Goal: Task Accomplishment & Management: Use online tool/utility

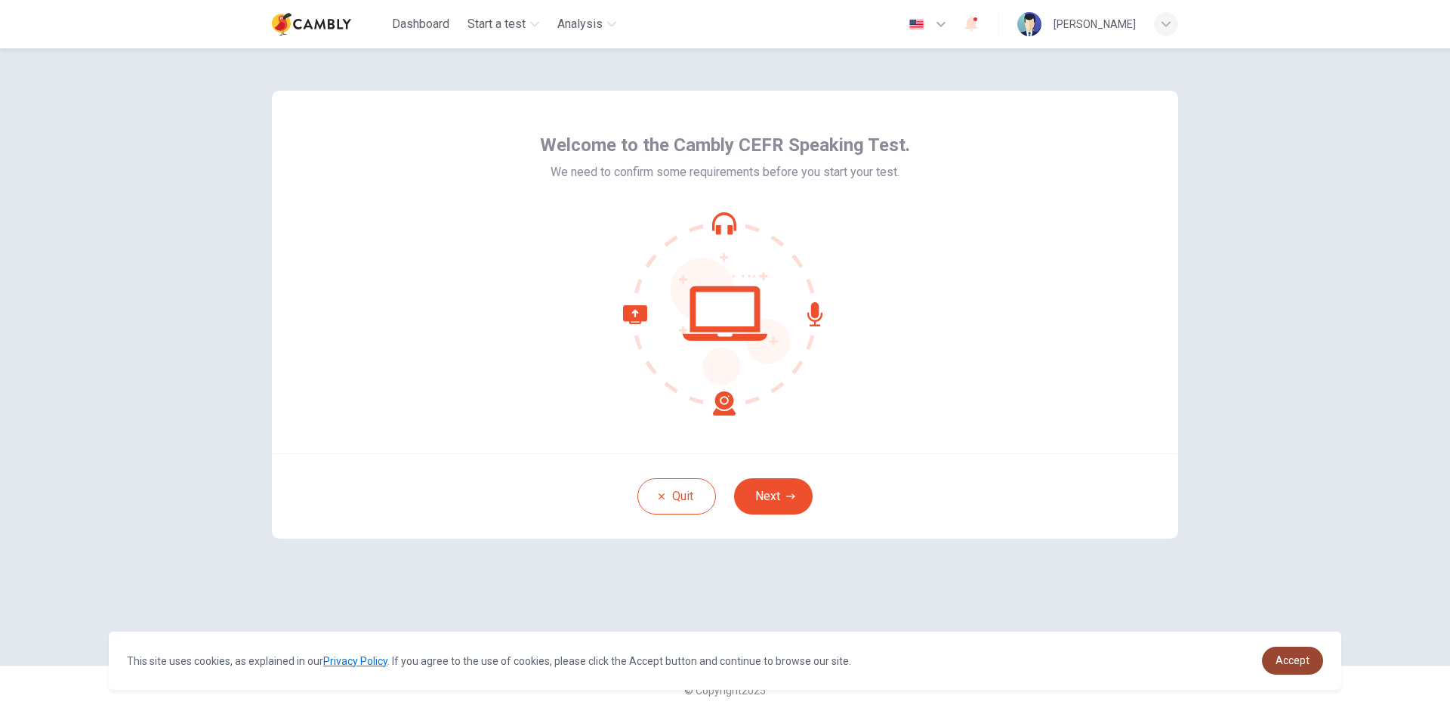
click at [1313, 672] on link "Accept" at bounding box center [1292, 660] width 61 height 28
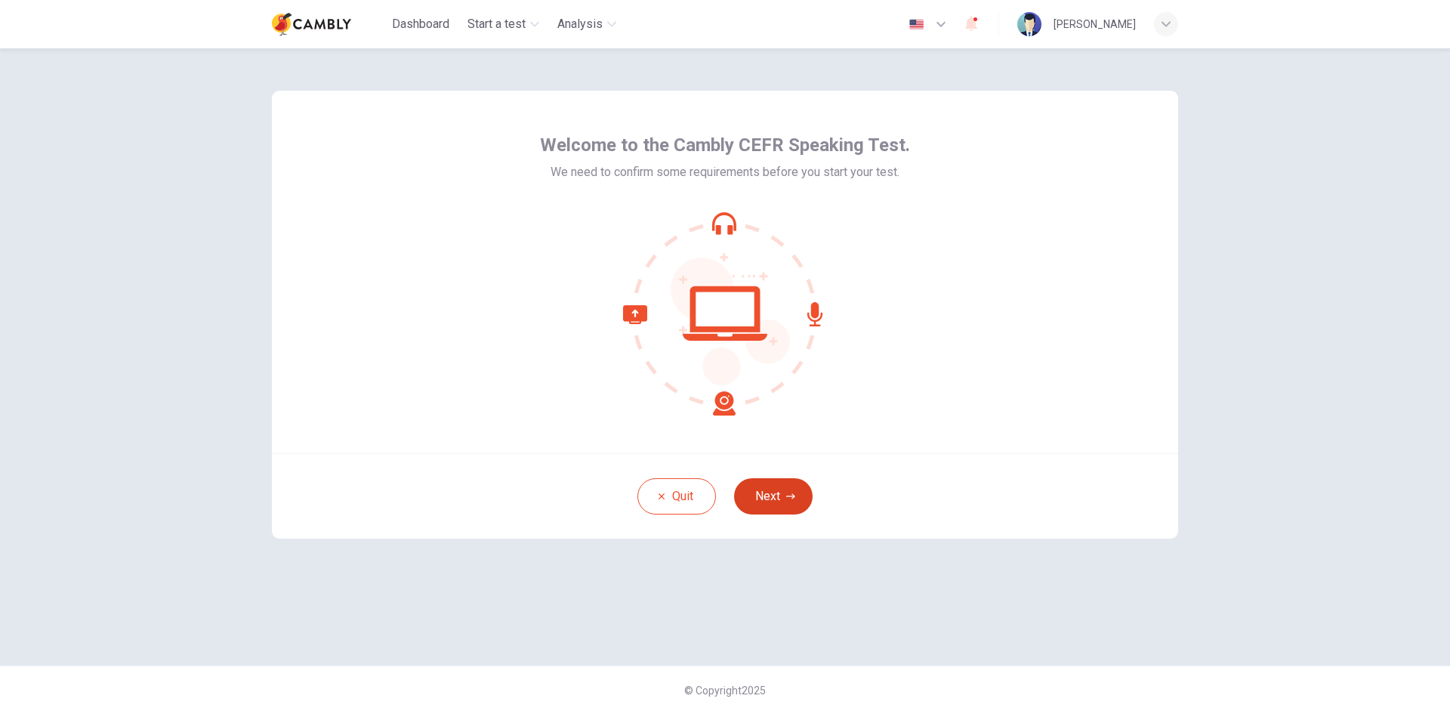
click at [774, 500] on button "Next" at bounding box center [773, 496] width 79 height 36
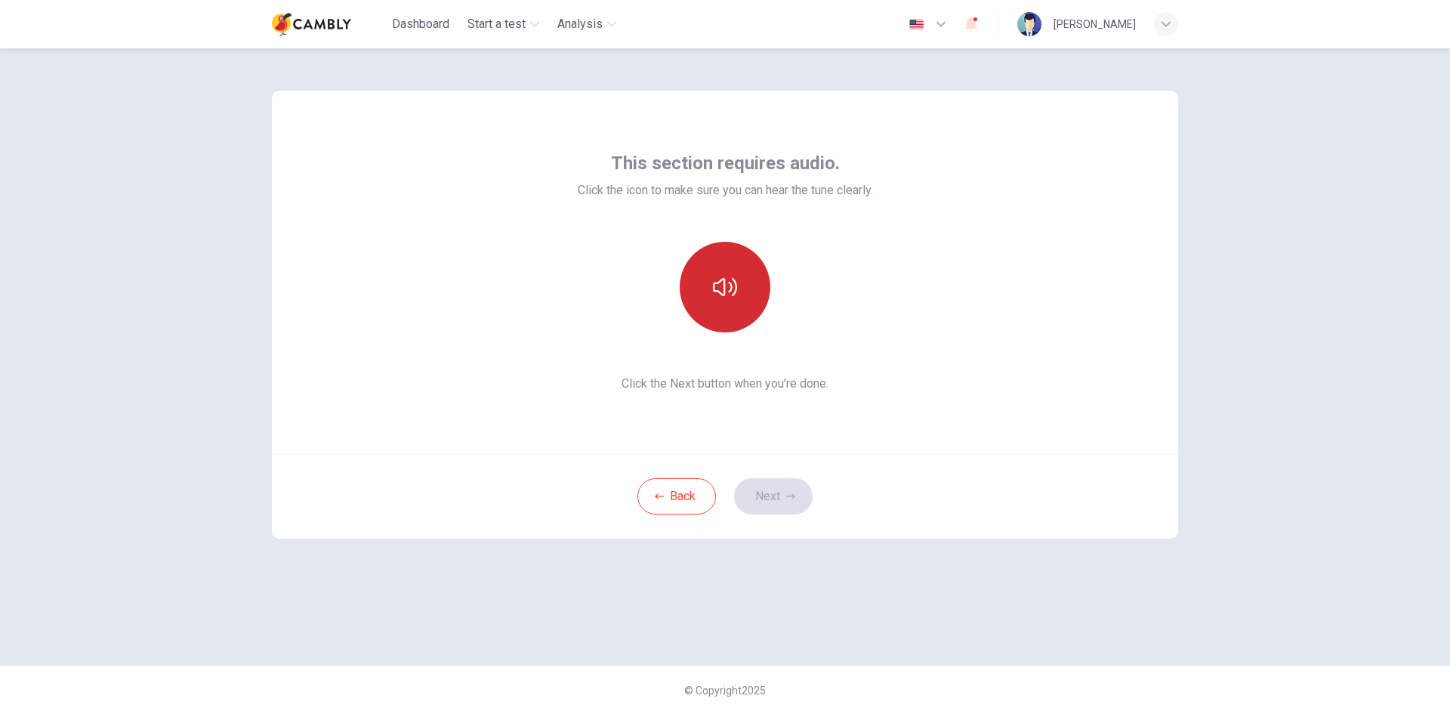
click at [690, 313] on button "button" at bounding box center [725, 287] width 91 height 91
click at [767, 491] on button "Next" at bounding box center [773, 496] width 79 height 36
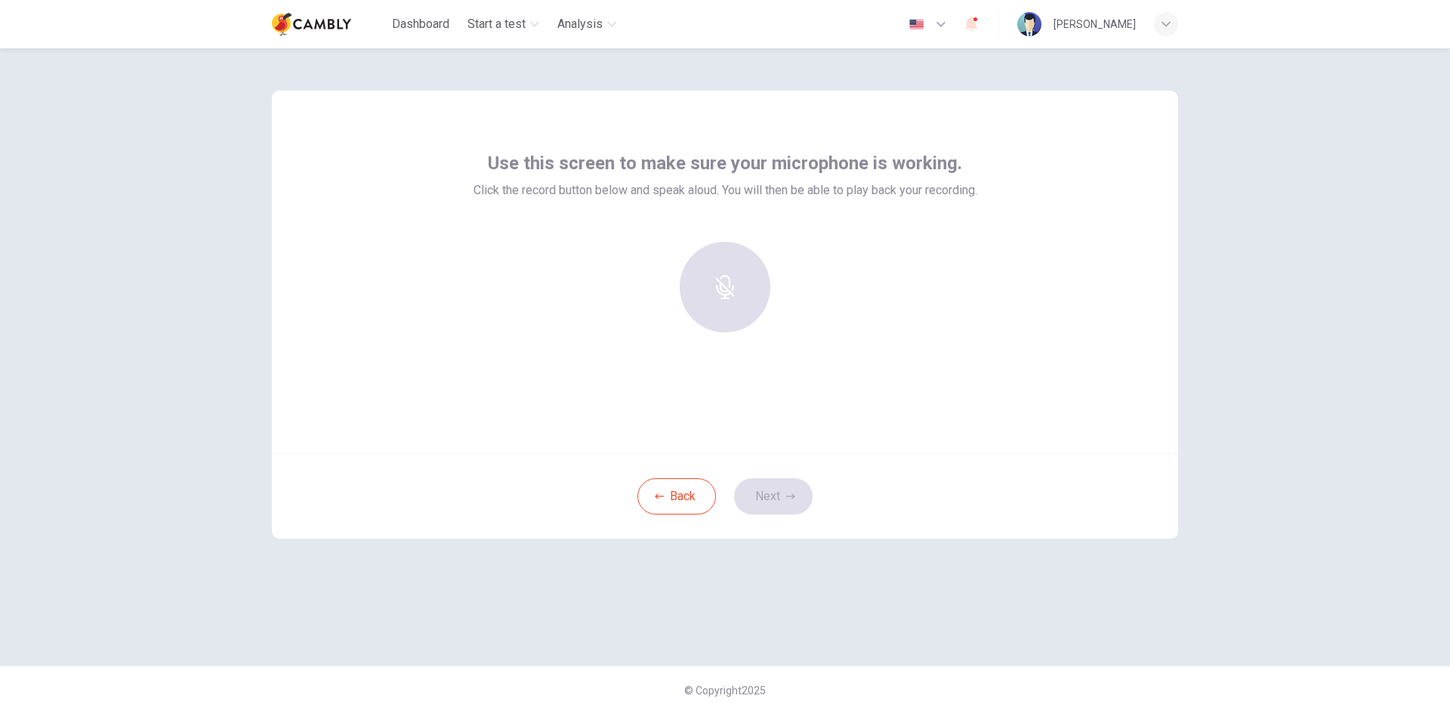
click at [721, 285] on div at bounding box center [724, 287] width 163 height 91
click at [724, 290] on div "Record" at bounding box center [725, 287] width 91 height 91
click at [722, 301] on h6 "Stop" at bounding box center [725, 300] width 23 height 18
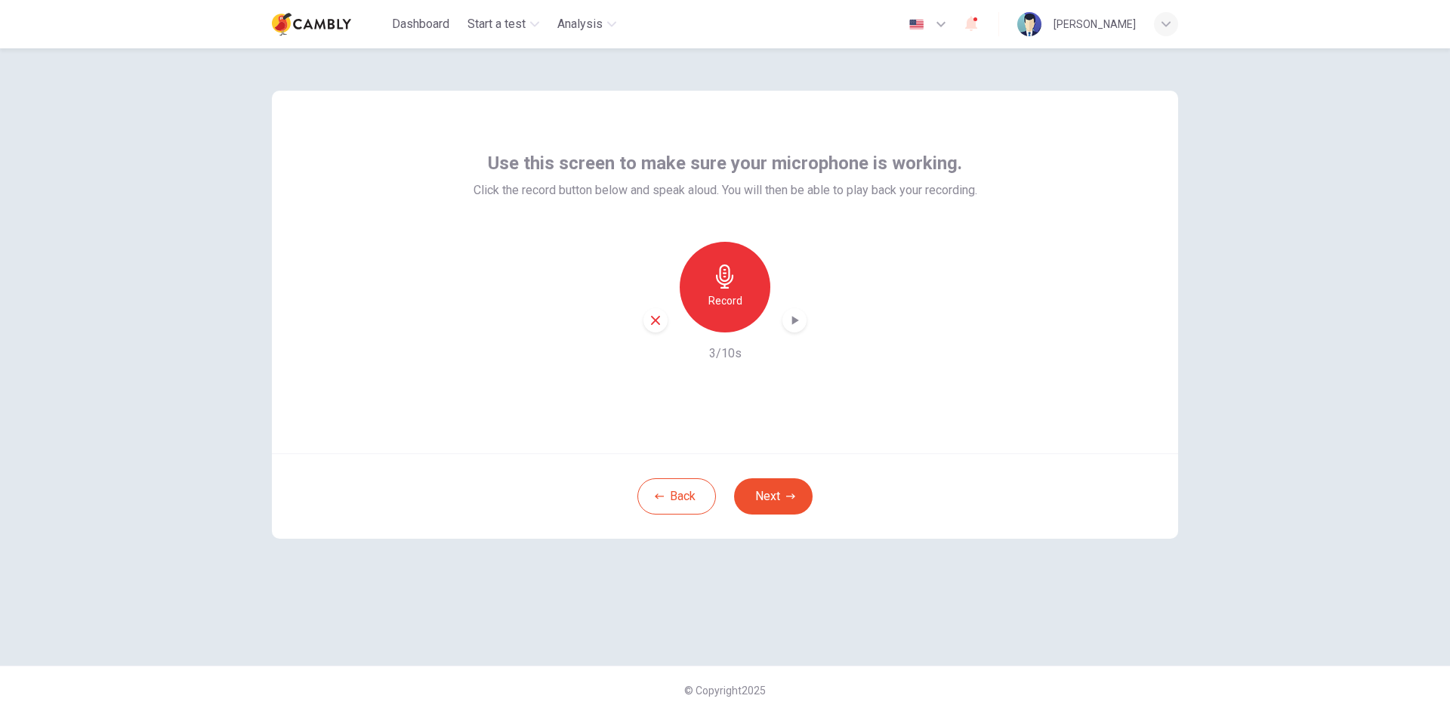
click at [723, 287] on icon "button" at bounding box center [724, 276] width 17 height 24
click at [734, 307] on h6 "Stop" at bounding box center [725, 300] width 23 height 18
click at [776, 506] on button "Next" at bounding box center [773, 496] width 79 height 36
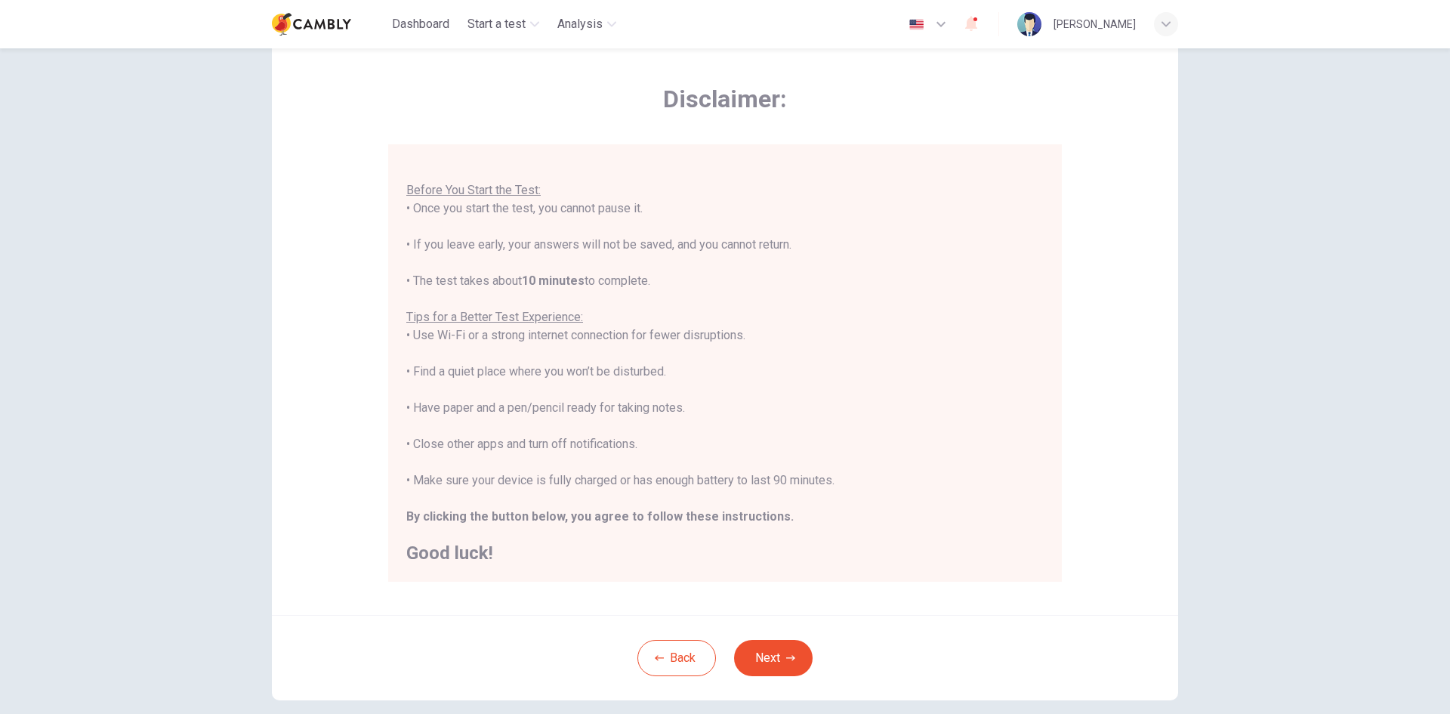
scroll to position [76, 0]
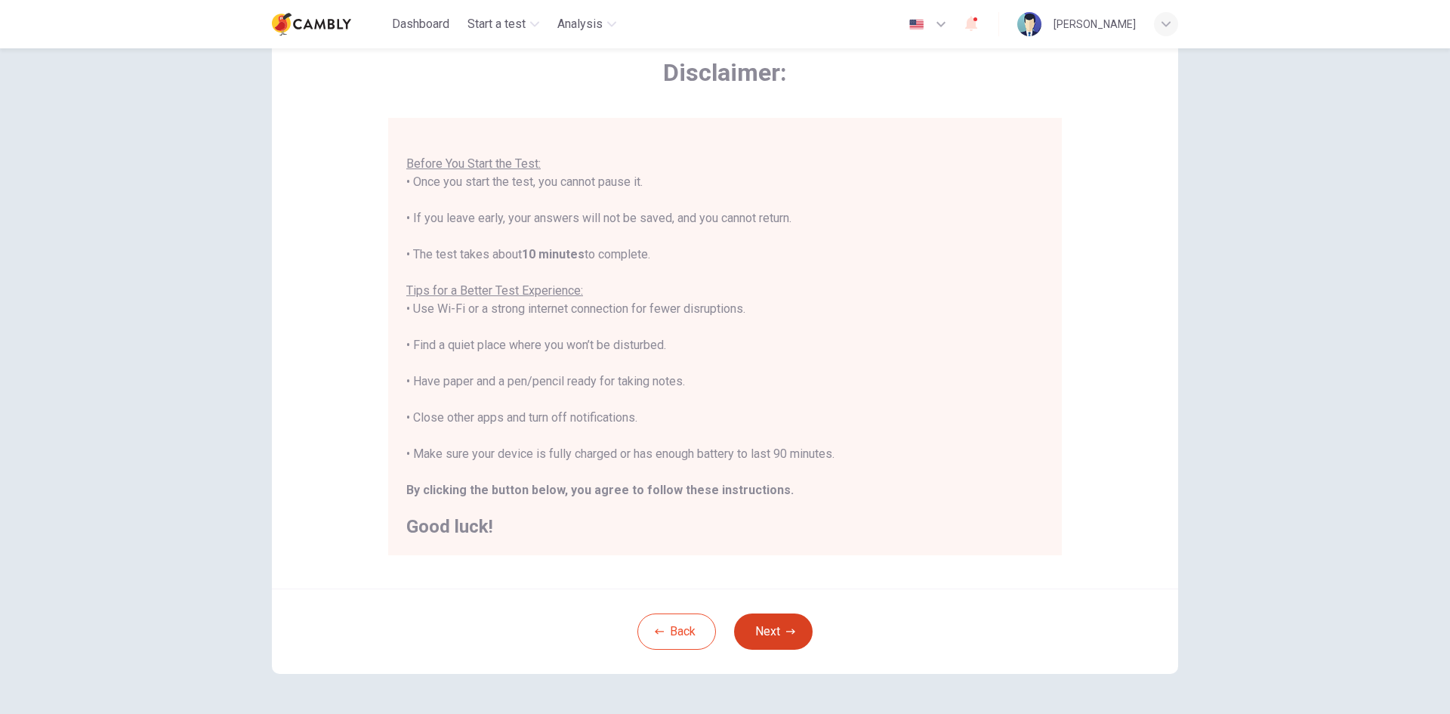
click at [789, 630] on icon "button" at bounding box center [790, 630] width 9 height 5
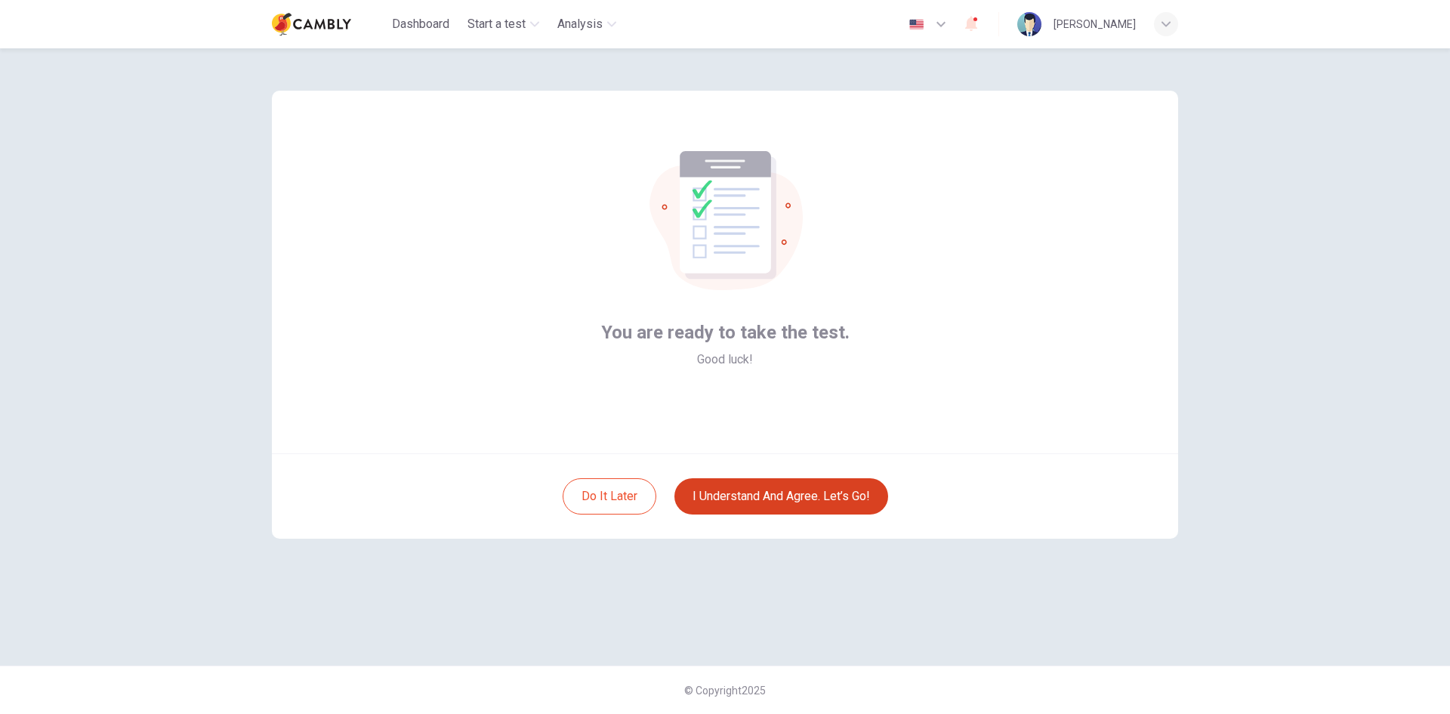
scroll to position [0, 0]
click at [813, 499] on button "I understand and agree. Let’s go!" at bounding box center [781, 496] width 214 height 36
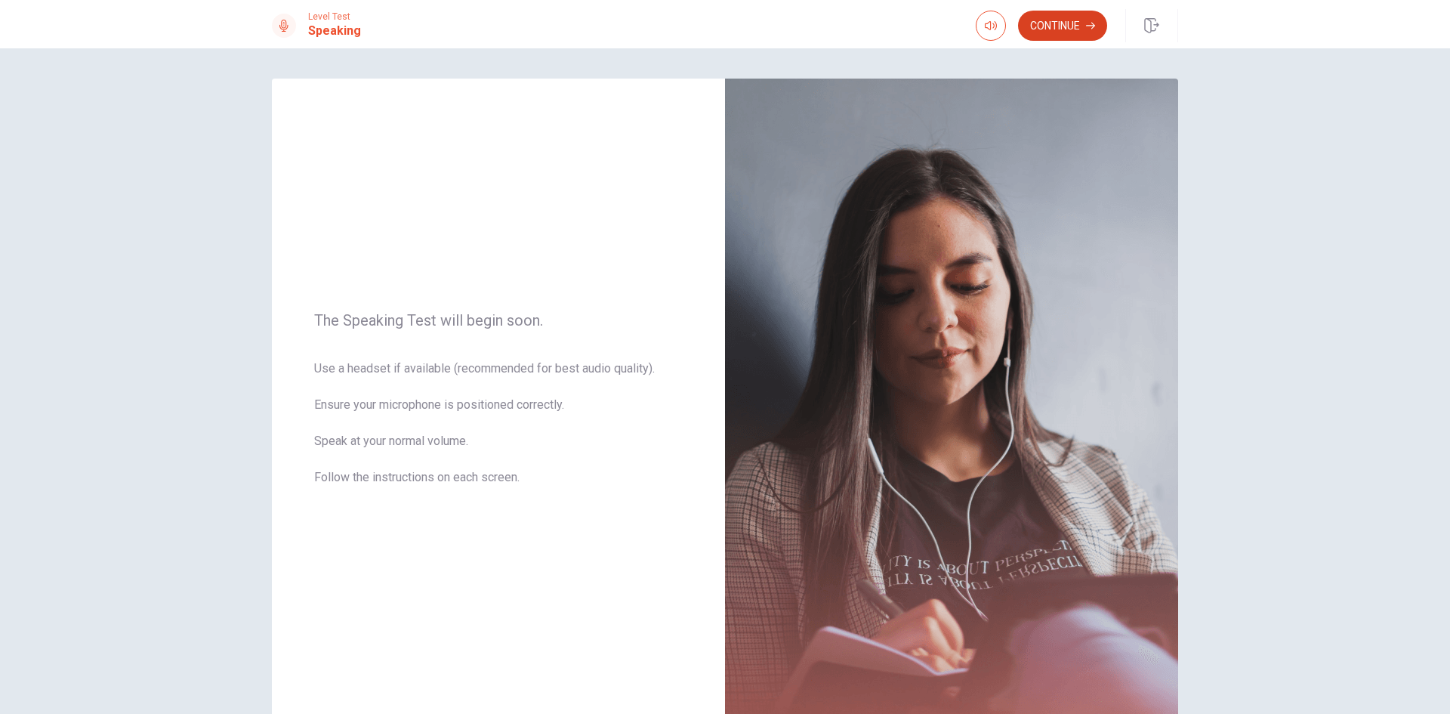
click at [1053, 13] on button "Continue" at bounding box center [1062, 26] width 89 height 30
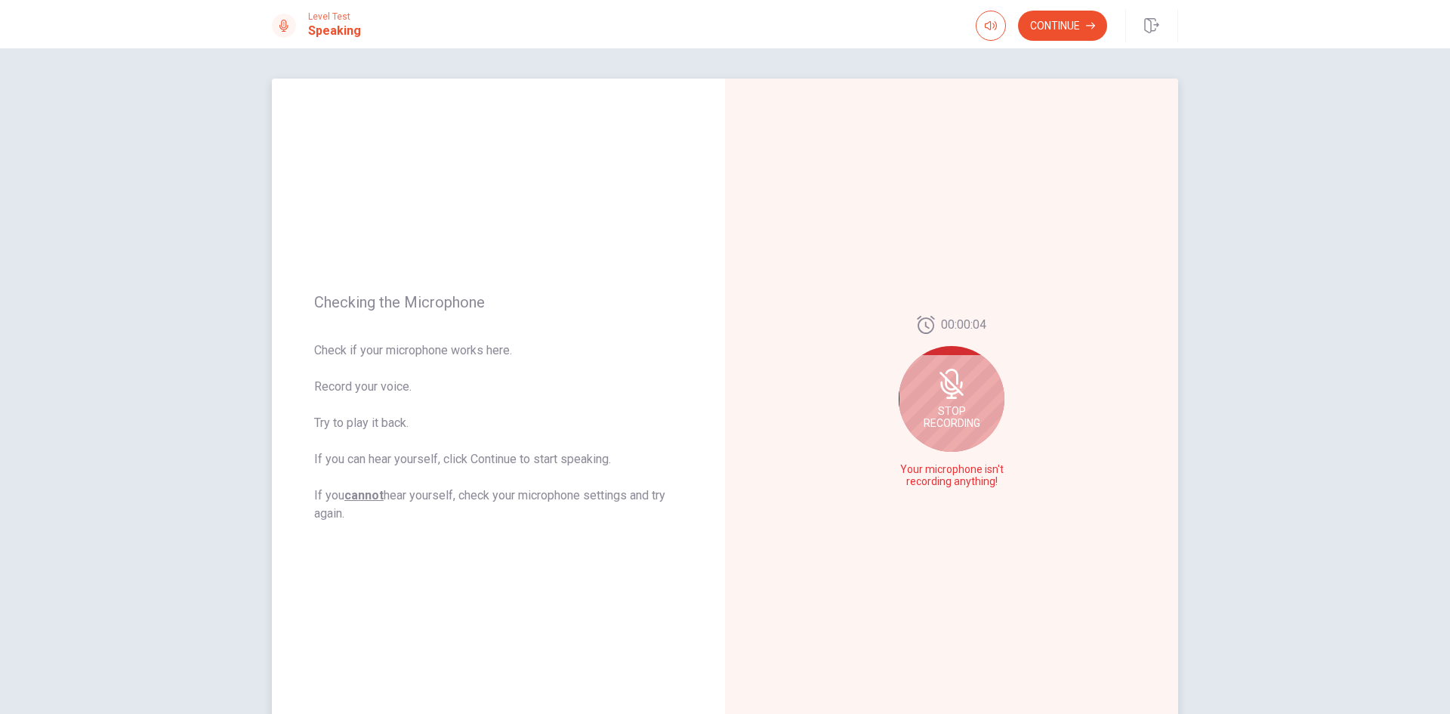
click at [948, 425] on span "Stop Recording" at bounding box center [952, 417] width 57 height 24
click at [964, 481] on icon "Play Audio" at bounding box center [967, 481] width 7 height 9
click at [942, 478] on div at bounding box center [951, 481] width 54 height 21
click at [945, 478] on div at bounding box center [951, 481] width 54 height 21
click at [936, 483] on button "Record Again" at bounding box center [934, 481] width 21 height 21
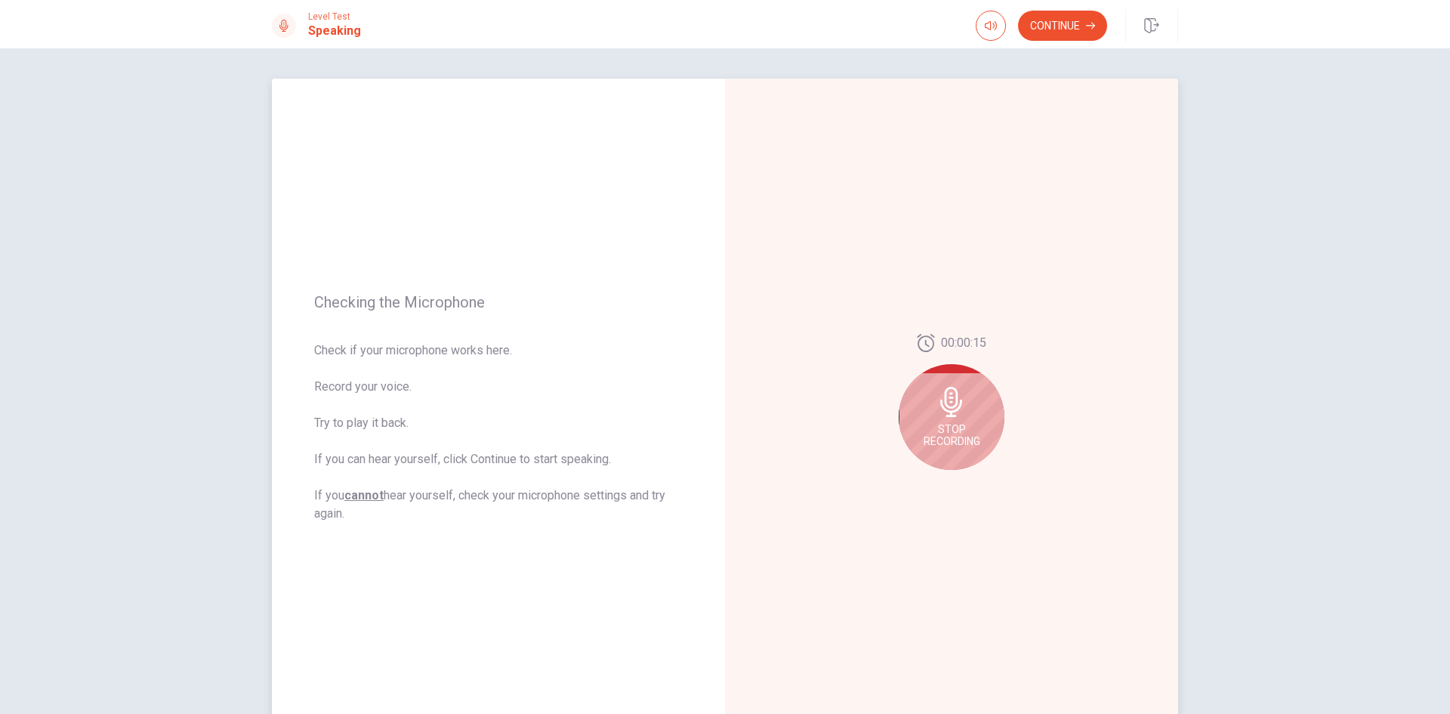
click at [958, 423] on span "Stop Recording" at bounding box center [952, 435] width 57 height 24
click at [946, 482] on div at bounding box center [951, 481] width 54 height 21
click at [930, 483] on icon "Record Again" at bounding box center [934, 481] width 9 height 9
click at [940, 406] on span "Stop Recording" at bounding box center [952, 417] width 57 height 24
click at [949, 416] on icon at bounding box center [950, 406] width 22 height 30
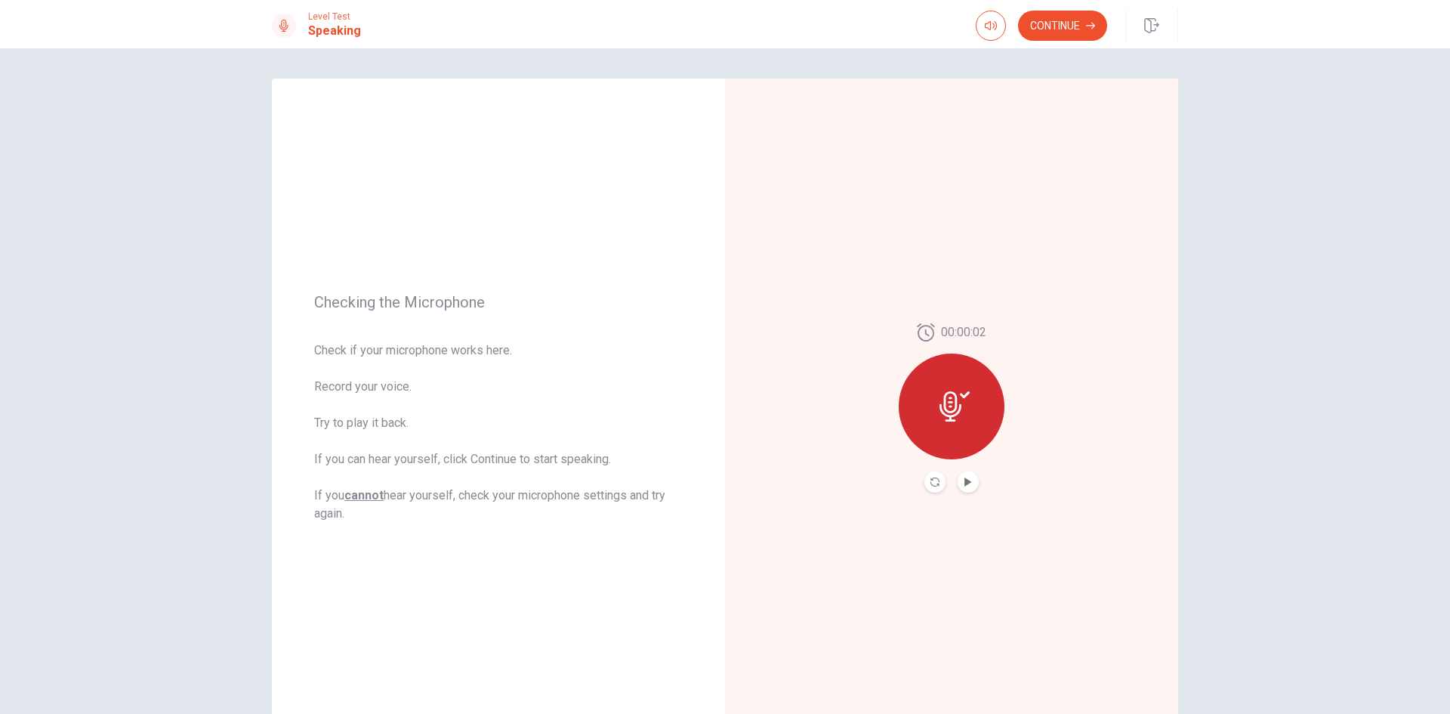
click at [961, 486] on button "Play Audio" at bounding box center [968, 481] width 21 height 21
click at [935, 484] on icon "Record Again" at bounding box center [934, 481] width 9 height 9
click at [953, 418] on span "Stop Recording" at bounding box center [952, 417] width 57 height 24
click at [356, 493] on u "cannot" at bounding box center [363, 495] width 39 height 14
click at [992, 20] on icon "button" at bounding box center [991, 26] width 12 height 12
